Goal: Task Accomplishment & Management: Complete application form

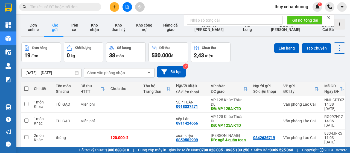
click at [114, 6] on icon "plus" at bounding box center [114, 6] width 0 height 3
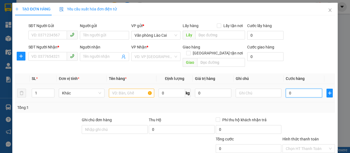
click at [286, 89] on input "0" at bounding box center [304, 93] width 36 height 9
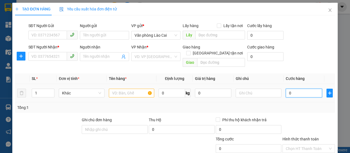
click at [286, 89] on input "0" at bounding box center [304, 93] width 36 height 9
type input "10"
type input "120"
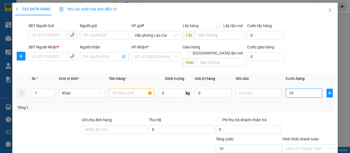
type input "120"
type input "1.200"
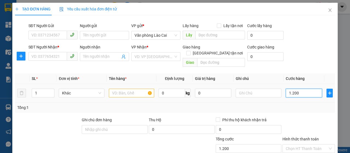
type input "12.000"
type input "120.000"
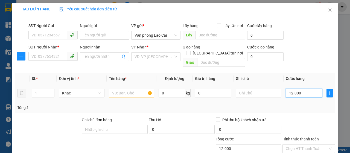
type input "120.000"
click at [126, 89] on input "text" at bounding box center [132, 93] width 46 height 9
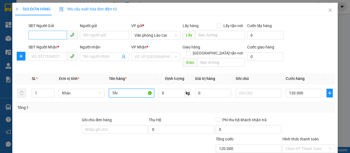
type input "TẢI"
click at [45, 33] on input "SĐT Người Gửi" at bounding box center [47, 35] width 39 height 9
type input "0979524860"
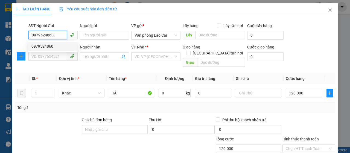
click at [47, 46] on div "0979524860" at bounding box center [52, 46] width 42 height 6
type input "0968663987"
type input "vĩnh niệm"
type input "150.000"
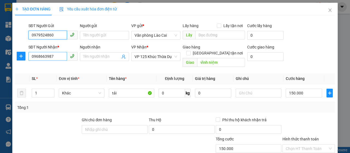
type input "0979524860"
click at [54, 57] on input "0968663987" at bounding box center [47, 56] width 39 height 9
drag, startPoint x: 47, startPoint y: 80, endPoint x: 43, endPoint y: 56, distance: 24.6
click at [43, 56] on input "096223" at bounding box center [47, 56] width 39 height 9
click at [45, 57] on input "096223" at bounding box center [47, 56] width 39 height 9
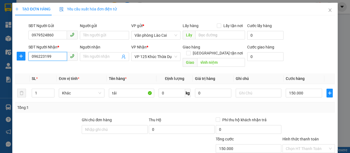
type input "0962231991"
click at [49, 68] on div "0962231991" at bounding box center [52, 68] width 42 height 6
type input "bxe vĩnh niệm"
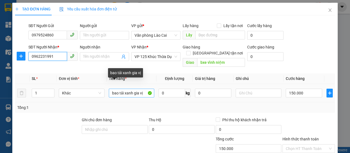
type input "0962231991"
click at [144, 89] on input "bao tải xanh gia vị" at bounding box center [132, 93] width 46 height 9
click at [116, 89] on input "bao tải" at bounding box center [132, 93] width 46 height 9
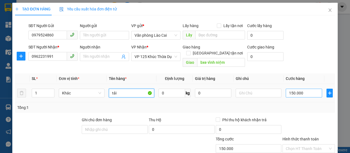
type input "tải"
click at [301, 89] on input "150.000" at bounding box center [304, 93] width 36 height 9
type input "0"
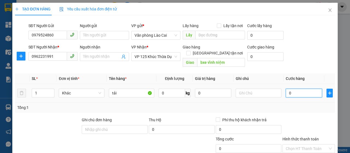
click at [286, 89] on input "0" at bounding box center [304, 93] width 36 height 9
type input "10"
type input "120"
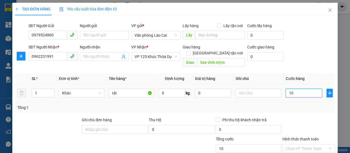
type input "120"
type input "1.200"
type input "12.000"
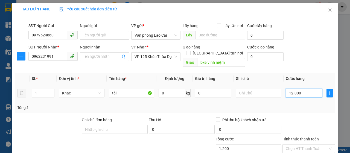
type input "12.000"
type input "120.000"
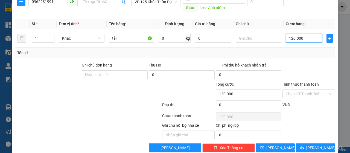
scroll to position [58, 0]
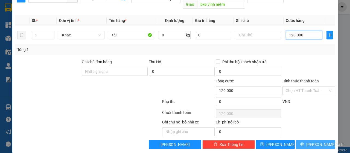
type input "120.000"
click at [310, 141] on span "[PERSON_NAME] và In" at bounding box center [325, 144] width 38 height 6
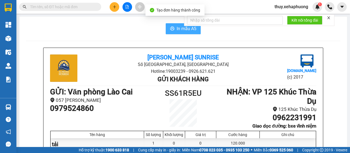
click at [178, 27] on span "In mẫu A5" at bounding box center [187, 28] width 20 height 7
